Goal: Register for event/course

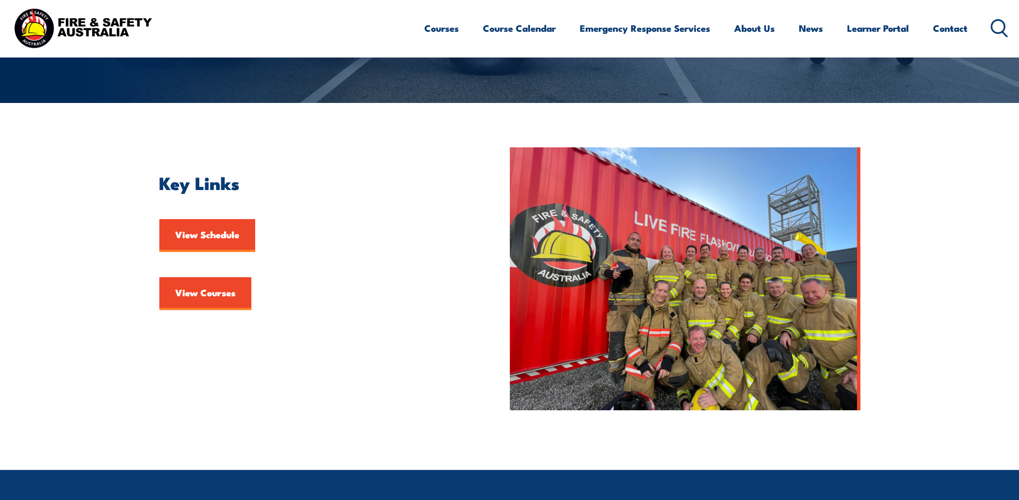
scroll to position [219, 0]
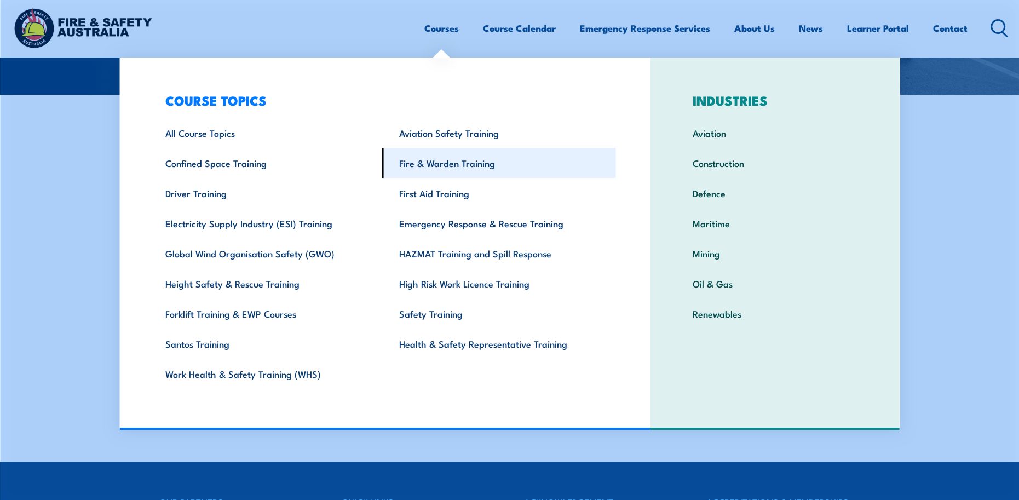
click at [443, 161] on link "Fire & Warden Training" at bounding box center [499, 163] width 234 height 30
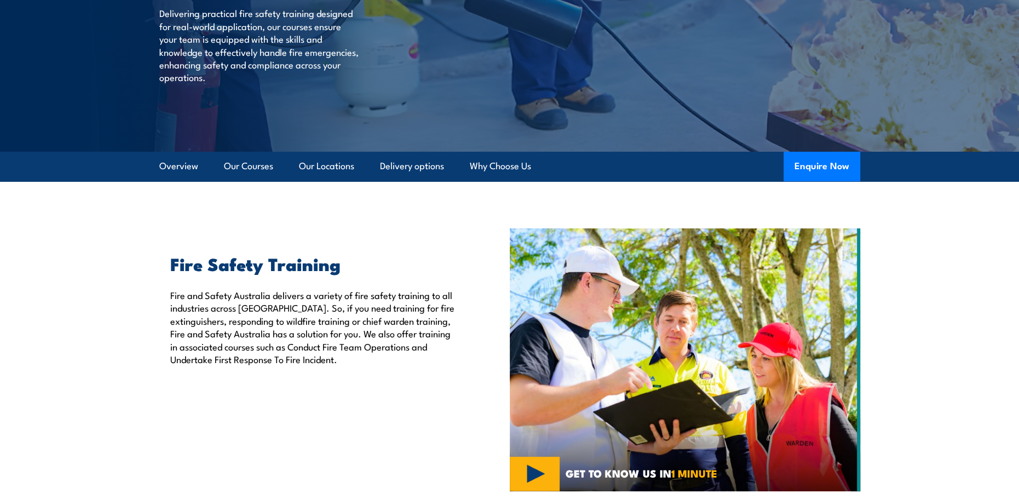
scroll to position [164, 0]
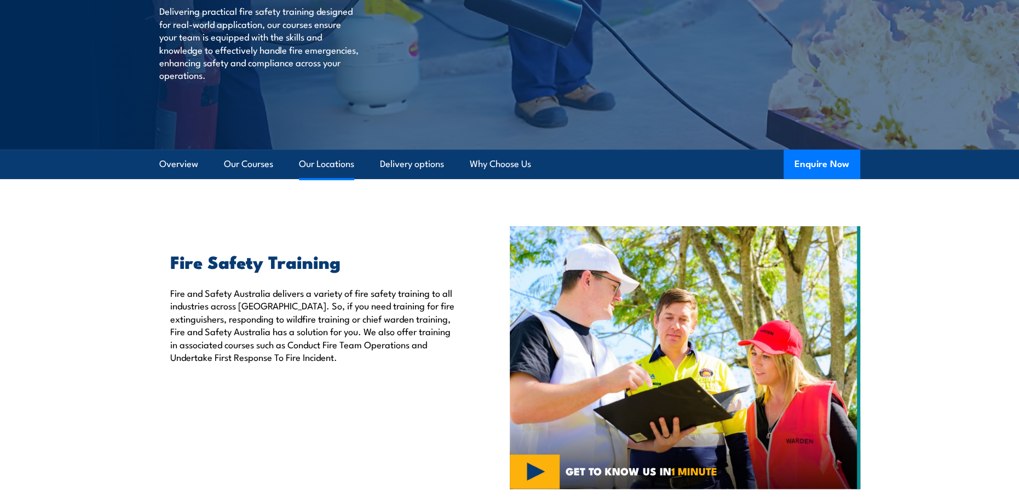
click at [326, 163] on link "Our Locations" at bounding box center [326, 163] width 55 height 29
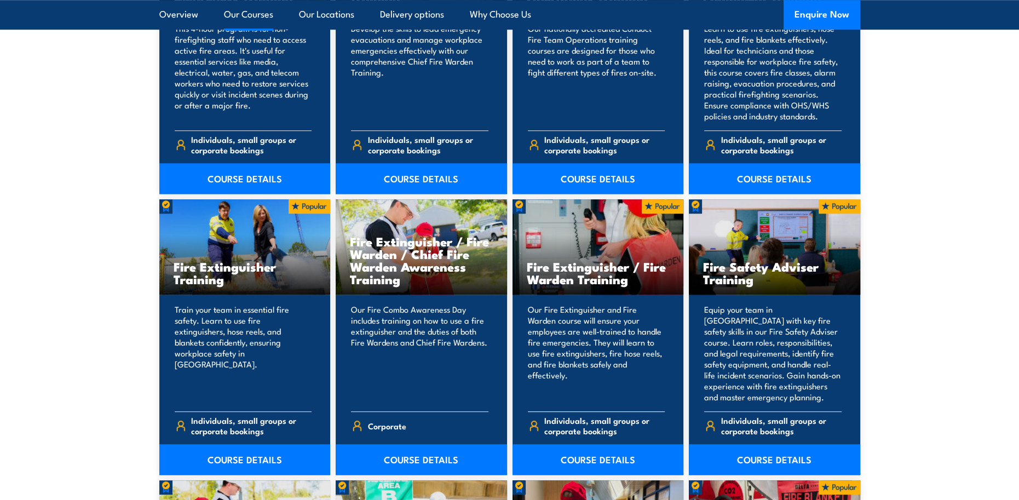
scroll to position [1040, 0]
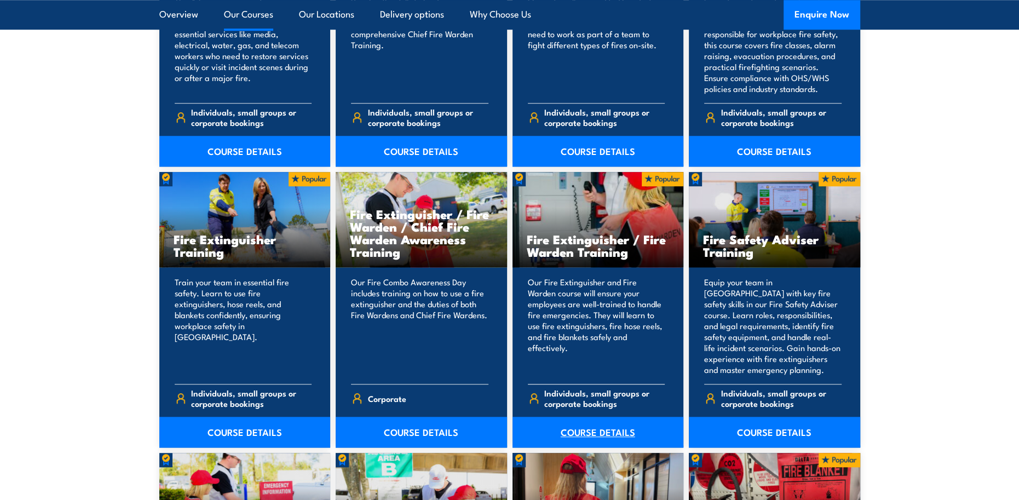
click at [614, 432] on link "COURSE DETAILS" at bounding box center [597, 432] width 171 height 31
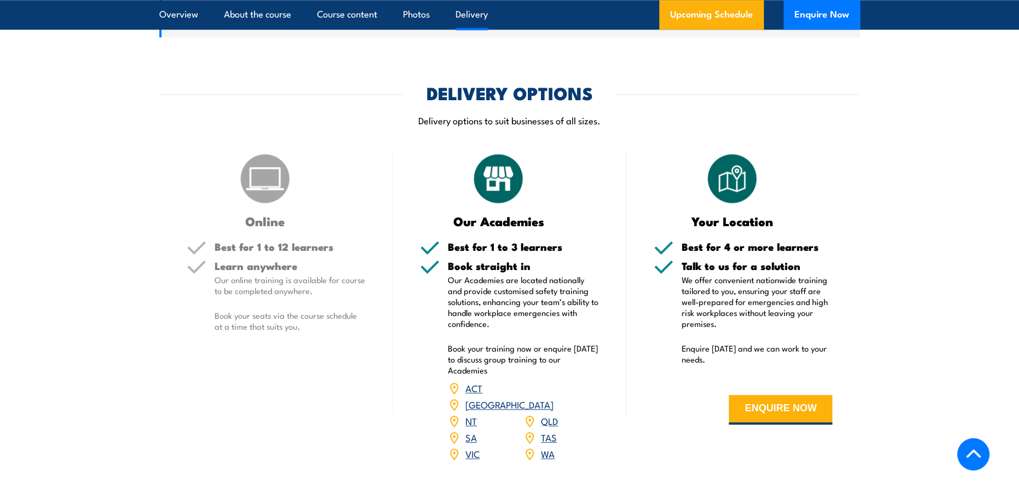
scroll to position [1368, 0]
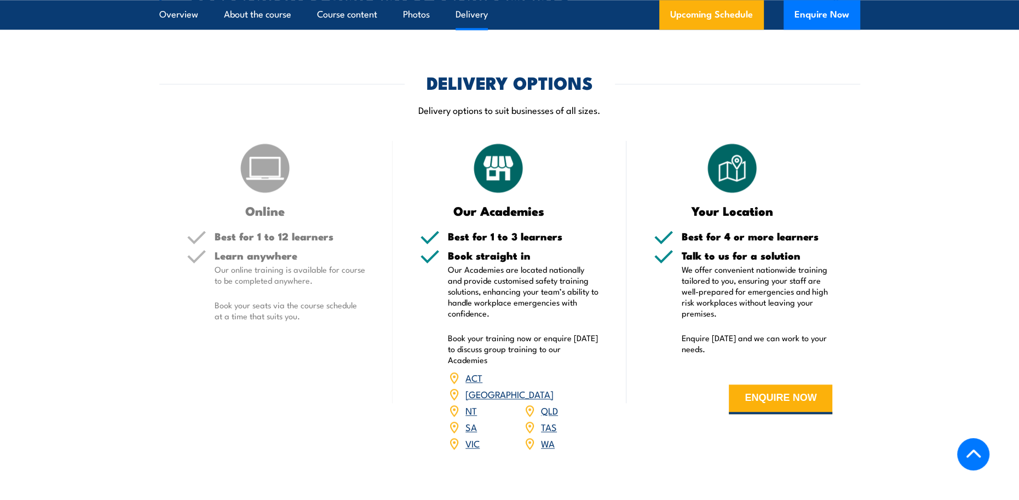
click at [472, 420] on link "SA" at bounding box center [470, 426] width 11 height 13
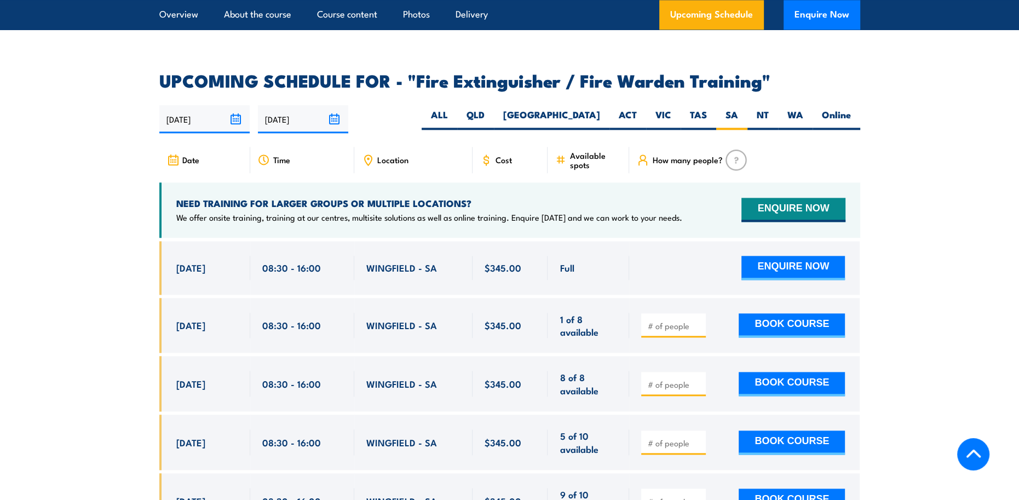
scroll to position [1742, 0]
